Goal: Task Accomplishment & Management: Manage account settings

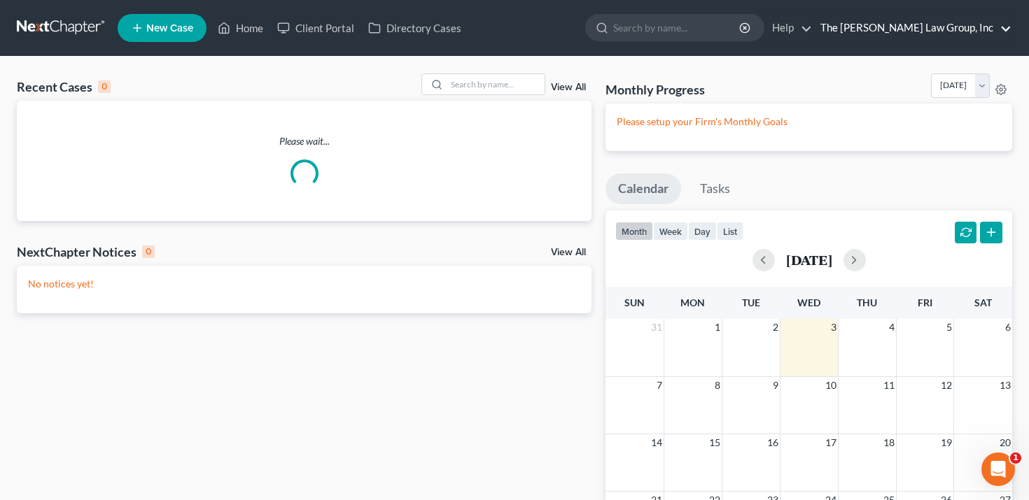
click at [932, 33] on link "The [PERSON_NAME] Law Group, Inc" at bounding box center [912, 27] width 198 height 25
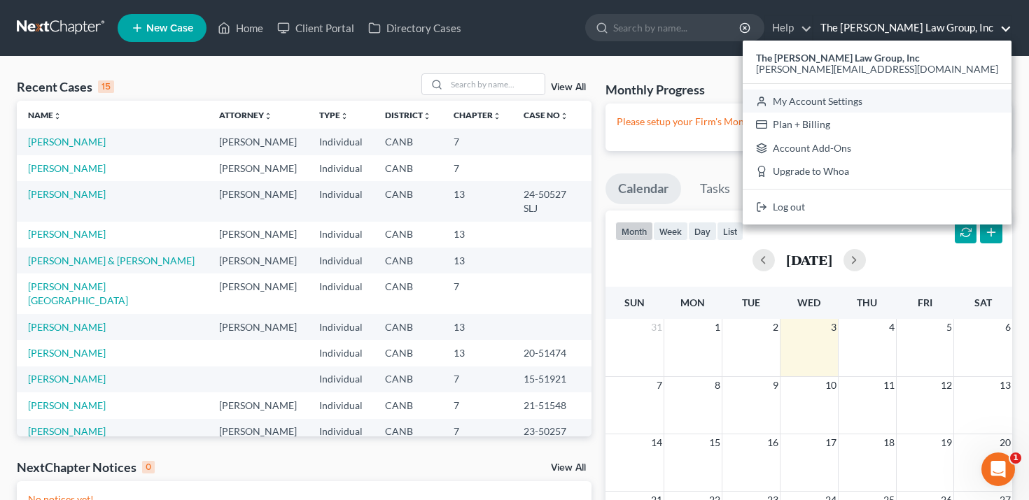
click at [910, 106] on link "My Account Settings" at bounding box center [877, 102] width 269 height 24
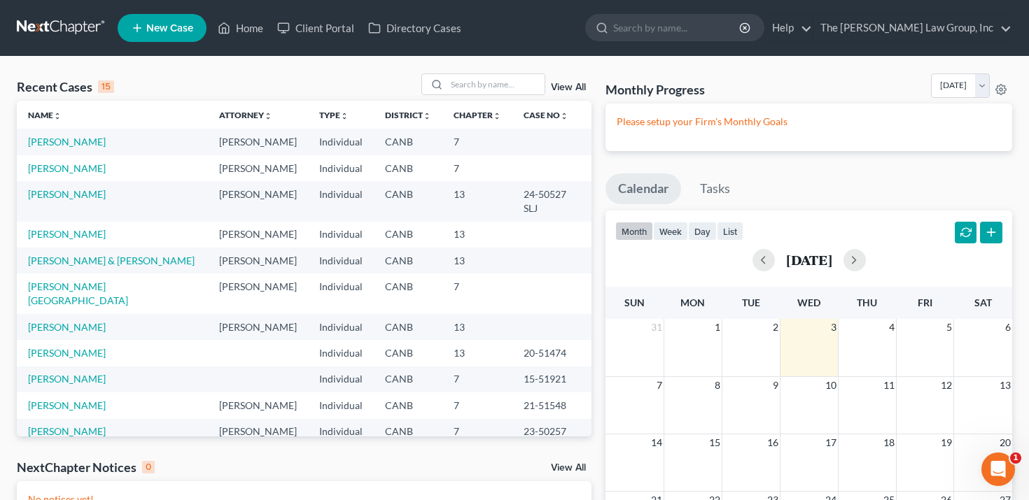
select select "29"
select select "4"
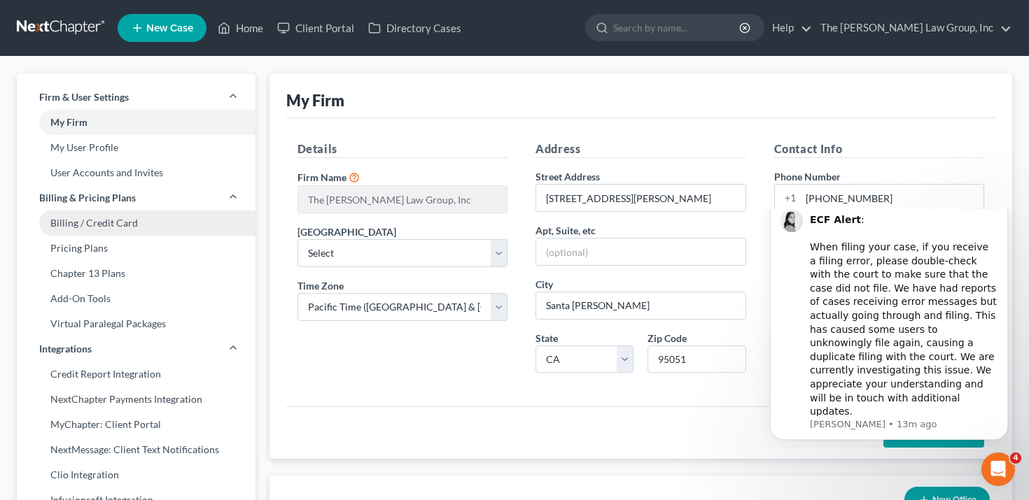
click at [159, 218] on link "Billing / Credit Card" at bounding box center [136, 223] width 239 height 25
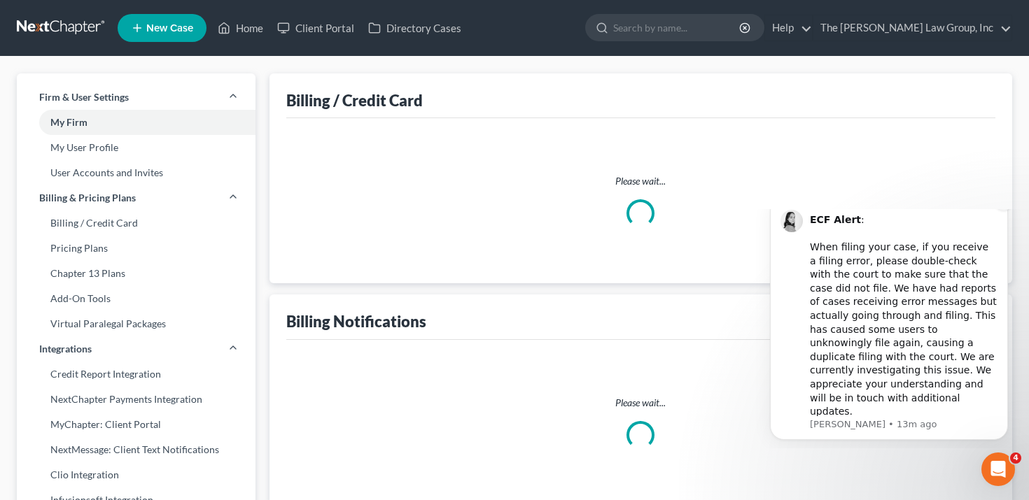
click at [1006, 205] on icon "Dismiss notification" at bounding box center [1004, 201] width 8 height 8
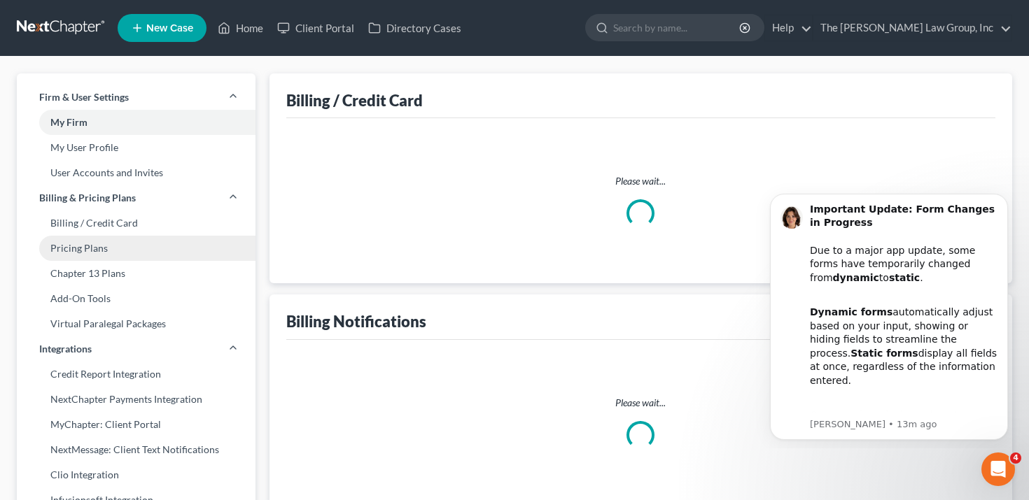
click at [186, 253] on link "Pricing Plans" at bounding box center [136, 248] width 239 height 25
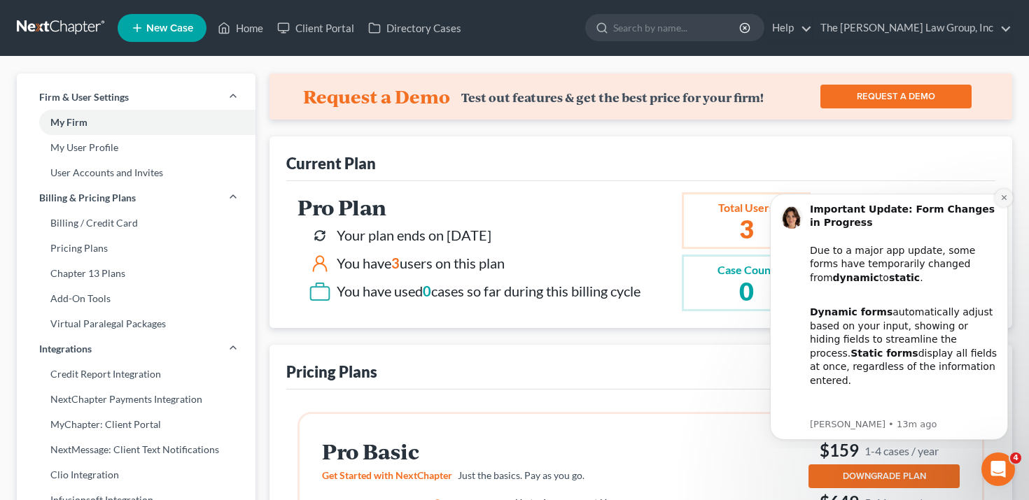
click at [1007, 199] on icon "Dismiss notification" at bounding box center [1004, 198] width 8 height 8
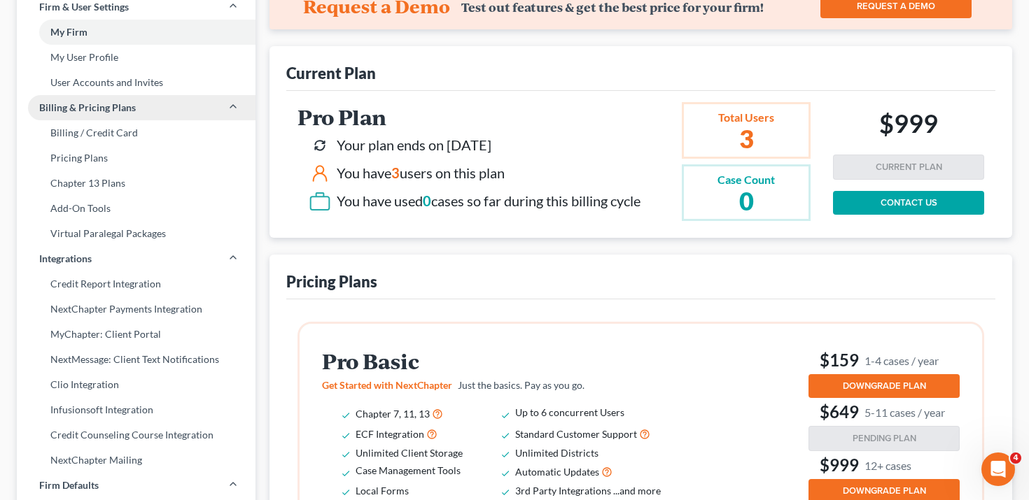
scroll to position [91, 0]
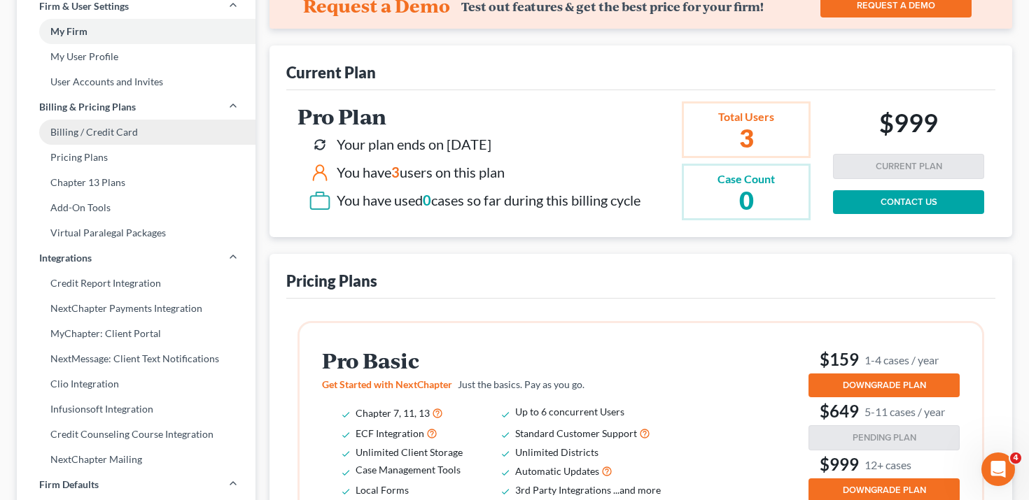
click at [107, 133] on link "Billing / Credit Card" at bounding box center [136, 132] width 239 height 25
select select "4"
